Goal: Entertainment & Leisure: Consume media (video, audio)

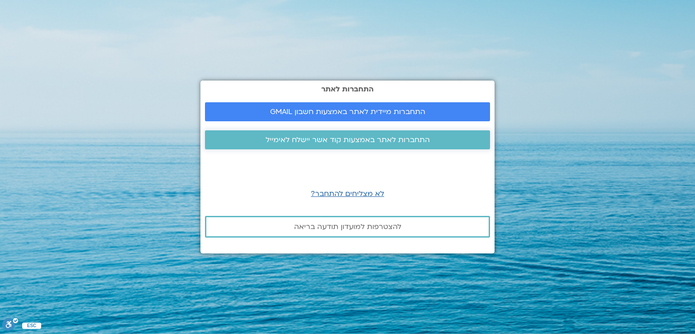
click at [346, 138] on span "התחברות לאתר באמצעות קוד אשר יישלח לאימייל" at bounding box center [347, 140] width 164 height 8
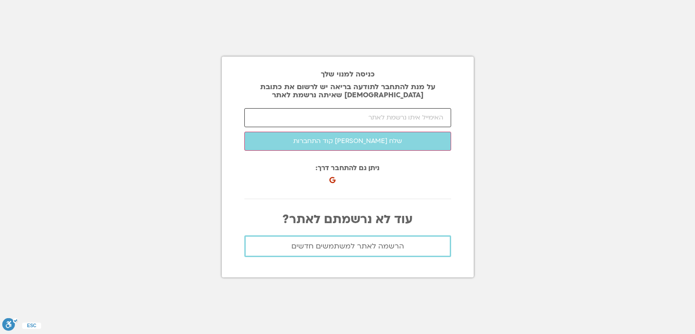
click at [345, 113] on input "email" at bounding box center [347, 117] width 207 height 19
type input "ר"
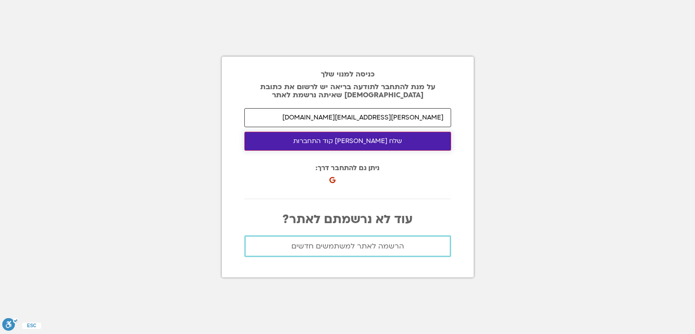
type input "RUTH.ASSEO@GMAIL.COM"
click at [350, 140] on button "שלח לי קוד התחברות" at bounding box center [347, 141] width 207 height 19
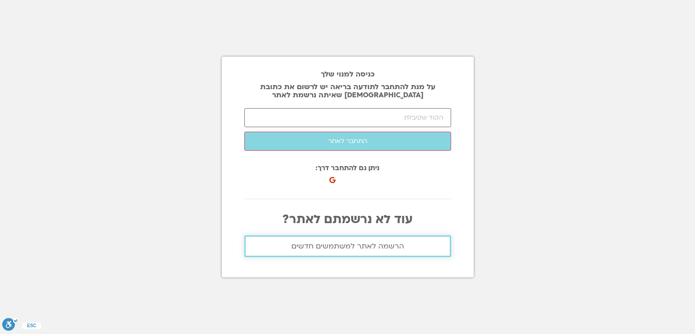
click at [325, 244] on span "הרשמה לאתר למשתמשים חדשים" at bounding box center [347, 246] width 113 height 8
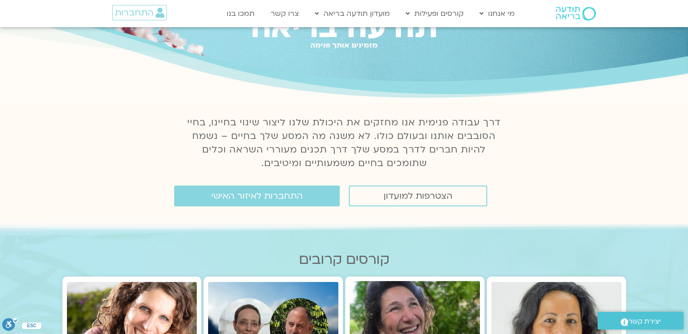
scroll to position [54, 0]
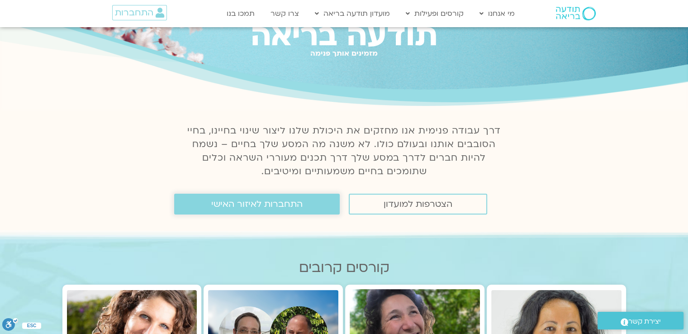
click at [268, 205] on span "התחברות לאיזור האישי" at bounding box center [256, 204] width 91 height 10
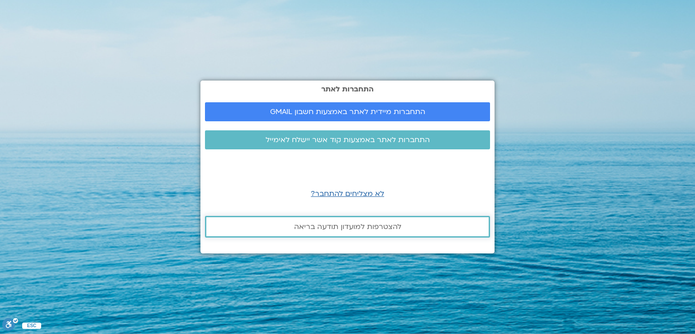
click at [342, 223] on span "להצטרפות למועדון תודעה בריאה" at bounding box center [347, 227] width 107 height 8
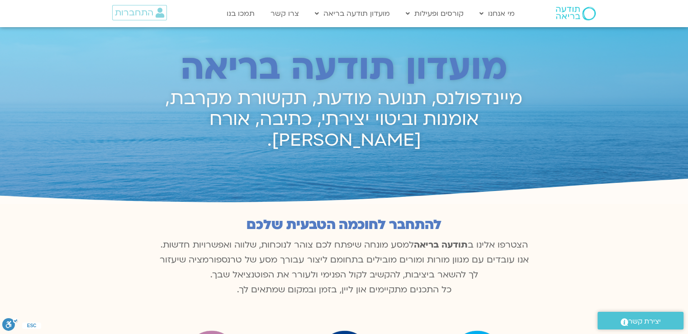
scroll to position [2, 0]
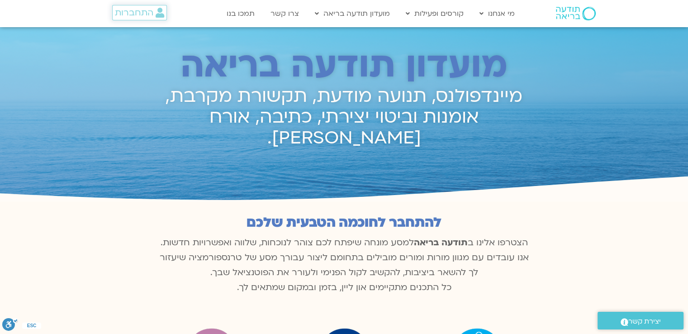
click at [133, 11] on span "התחברות" at bounding box center [134, 13] width 38 height 10
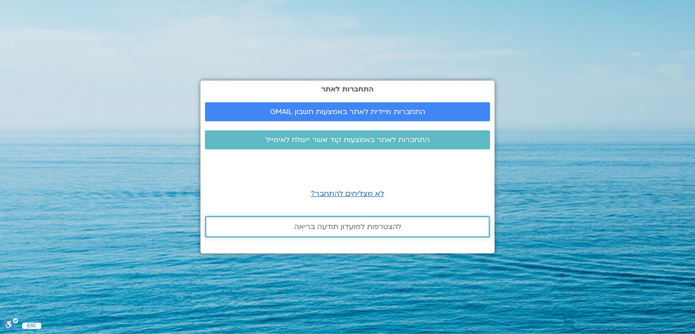
click at [338, 225] on span "להצטרפות למועדון תודעה בריאה" at bounding box center [347, 227] width 107 height 8
click at [349, 111] on span "התחברות מיידית לאתר באמצעות חשבון GMAIL" at bounding box center [347, 112] width 155 height 8
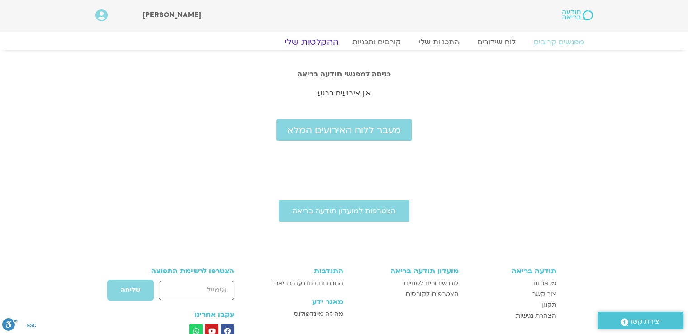
click at [313, 38] on link "ההקלטות שלי" at bounding box center [312, 42] width 76 height 11
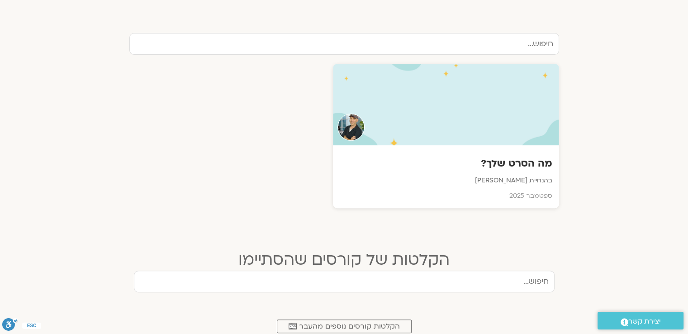
scroll to position [292, 0]
click at [525, 161] on h3 "מה הסרט שלך?" at bounding box center [445, 165] width 215 height 14
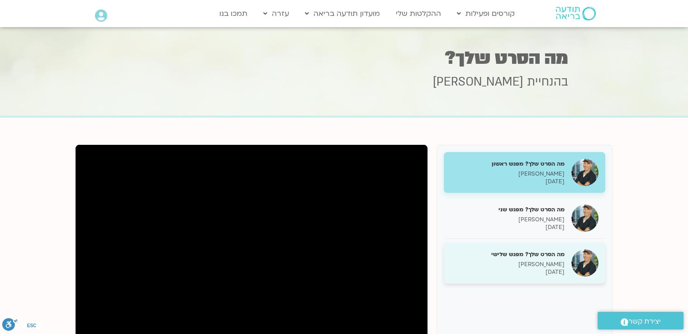
click at [548, 254] on h5 "מה הסרט שלך? מפגש שלישי" at bounding box center [507, 254] width 114 height 8
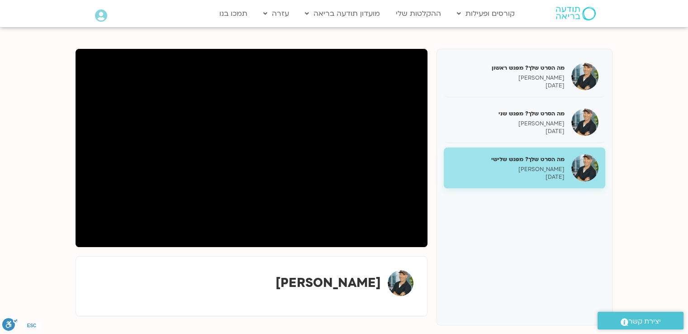
scroll to position [93, 0]
